Goal: Task Accomplishment & Management: Use online tool/utility

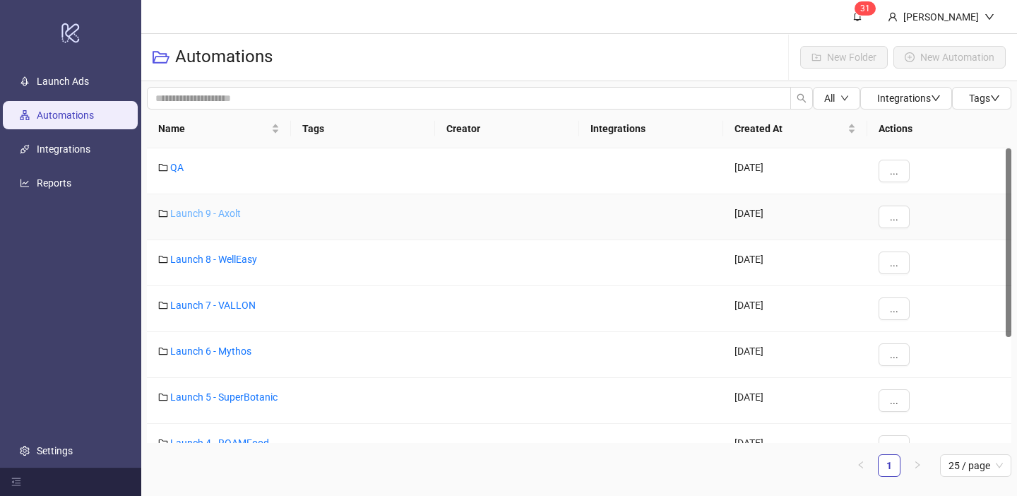
click at [227, 212] on link "Launch 9 - Axolt" at bounding box center [205, 213] width 71 height 11
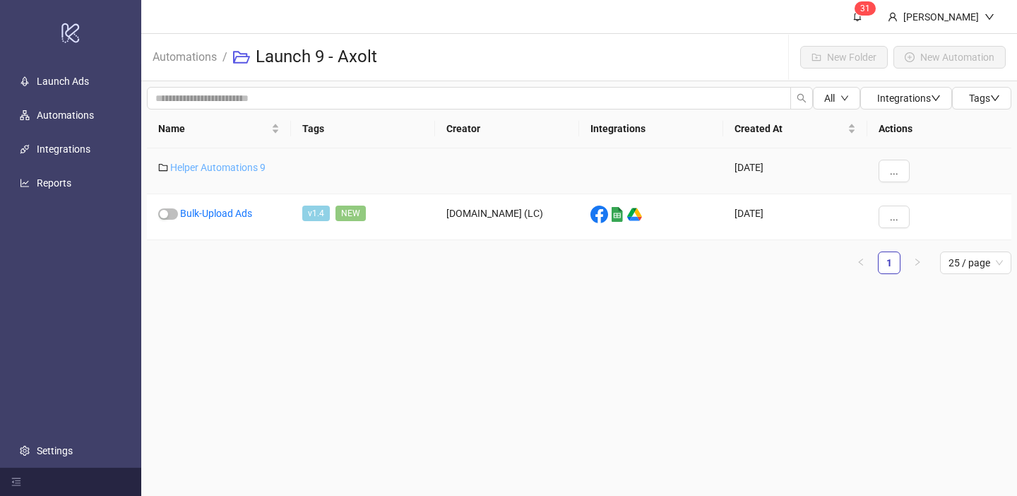
click at [233, 170] on link "Helper Automations 9" at bounding box center [217, 167] width 95 height 11
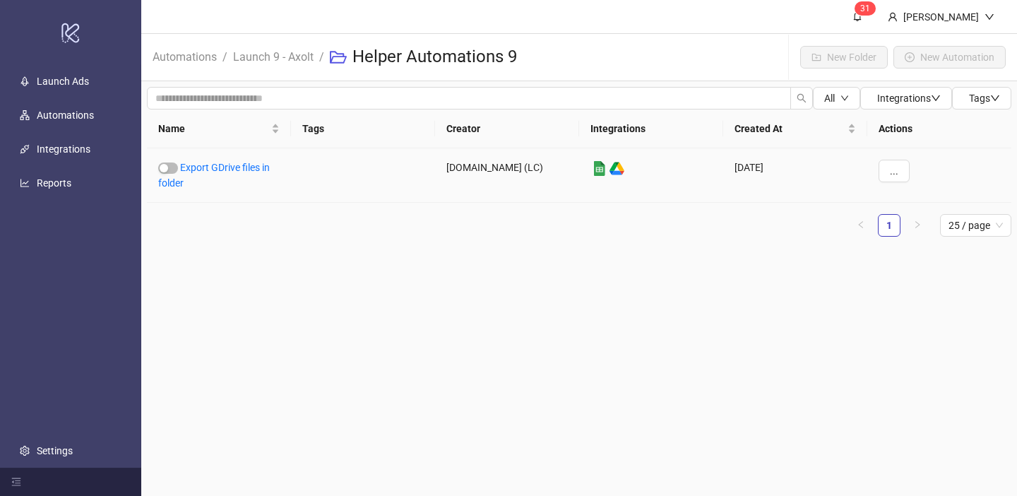
click at [233, 170] on link "Export GDrive files in folder" at bounding box center [214, 175] width 112 height 27
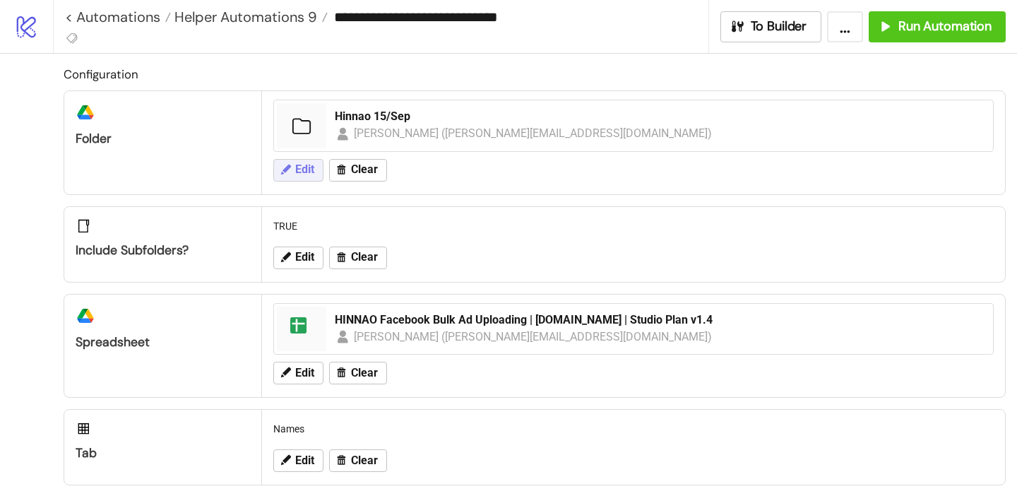
click at [297, 163] on span "Edit" at bounding box center [304, 169] width 19 height 13
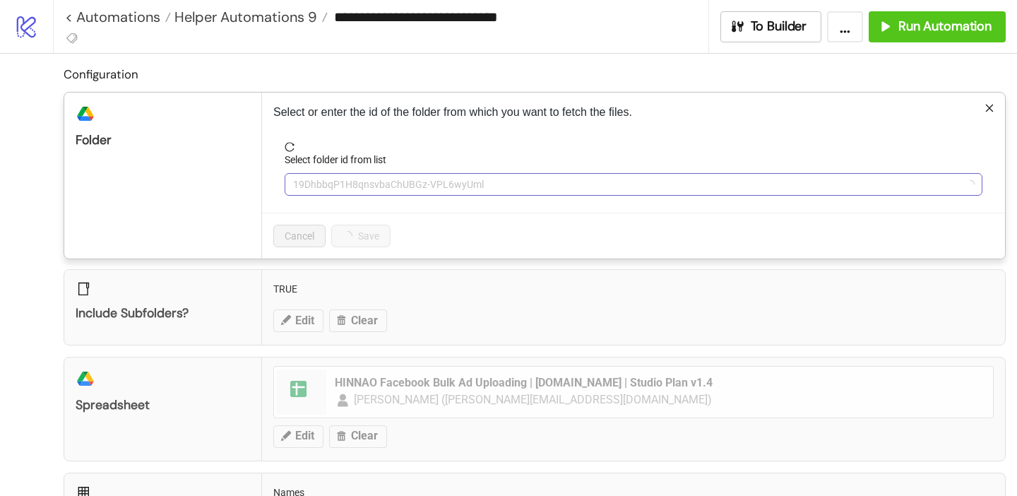
click at [335, 181] on span "19DhbbqP1H8qnsvbaChUBGz-VPL6wyUml" at bounding box center [633, 184] width 681 height 21
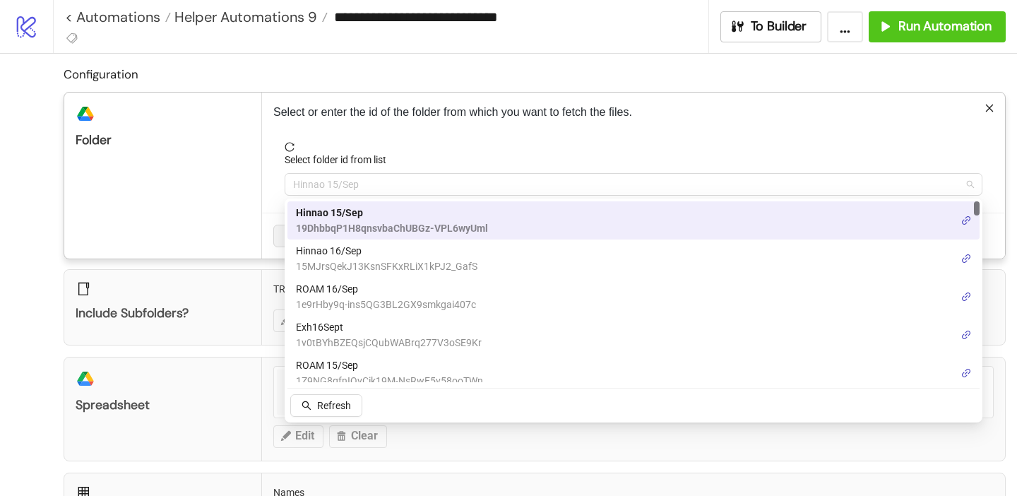
click at [335, 181] on span "Hinnao 15/Sep" at bounding box center [633, 184] width 681 height 21
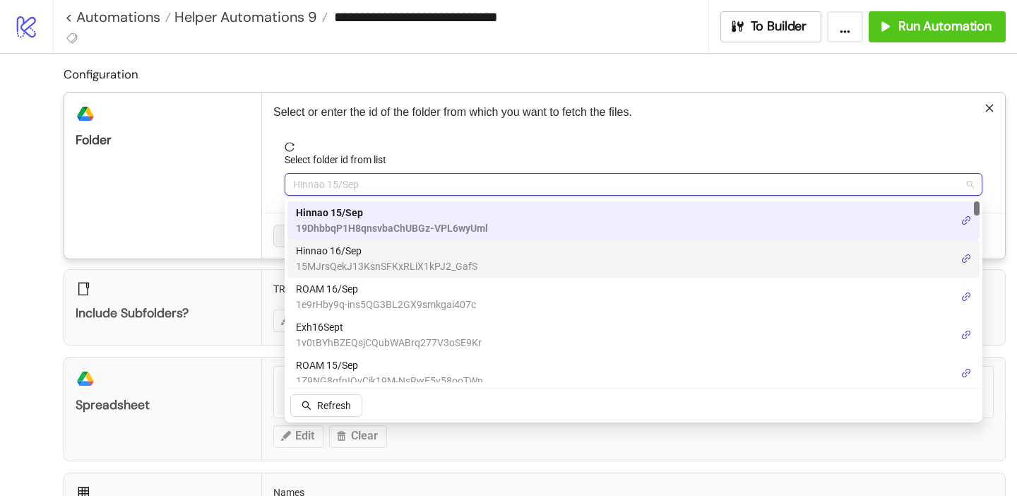
click at [342, 254] on span "Hinnao 16/Sep" at bounding box center [387, 251] width 182 height 16
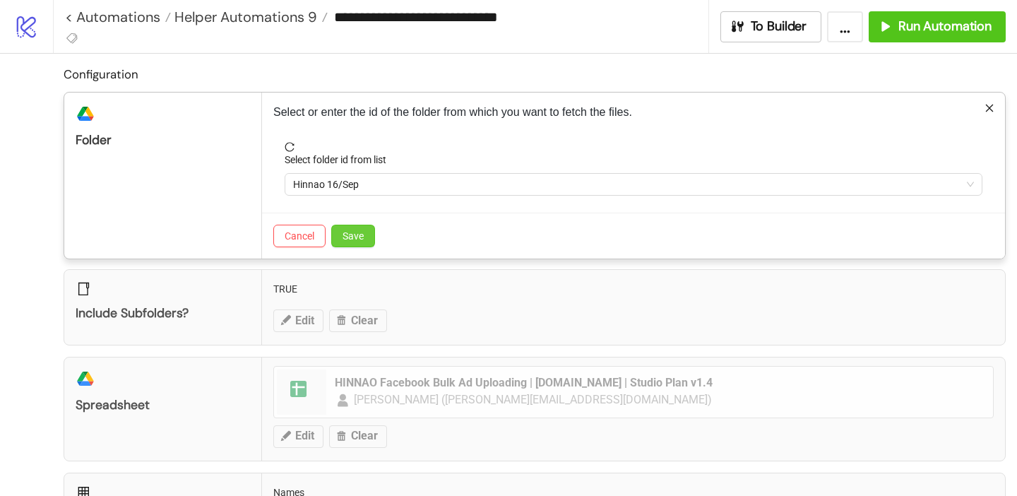
click at [367, 242] on button "Save" at bounding box center [353, 236] width 44 height 23
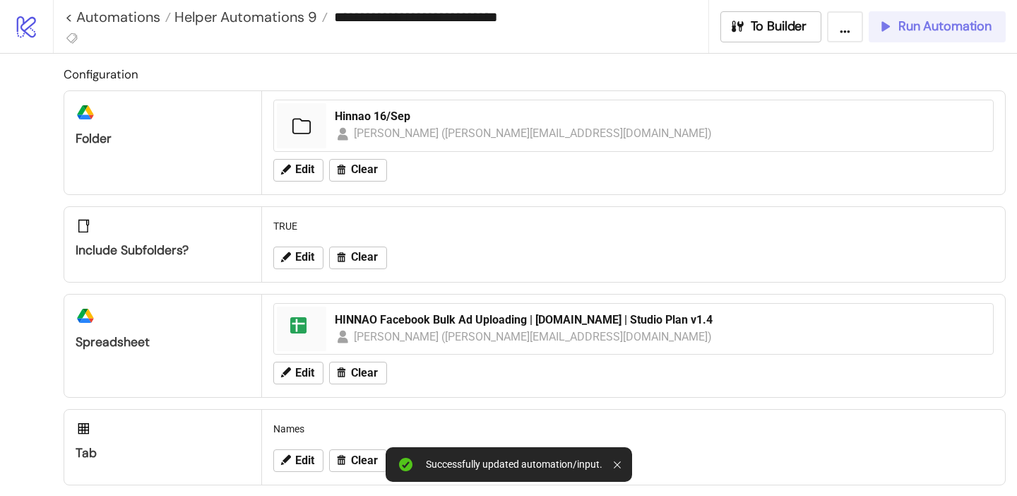
click at [961, 13] on button "Run Automation" at bounding box center [937, 26] width 137 height 31
